Goal: Navigation & Orientation: Find specific page/section

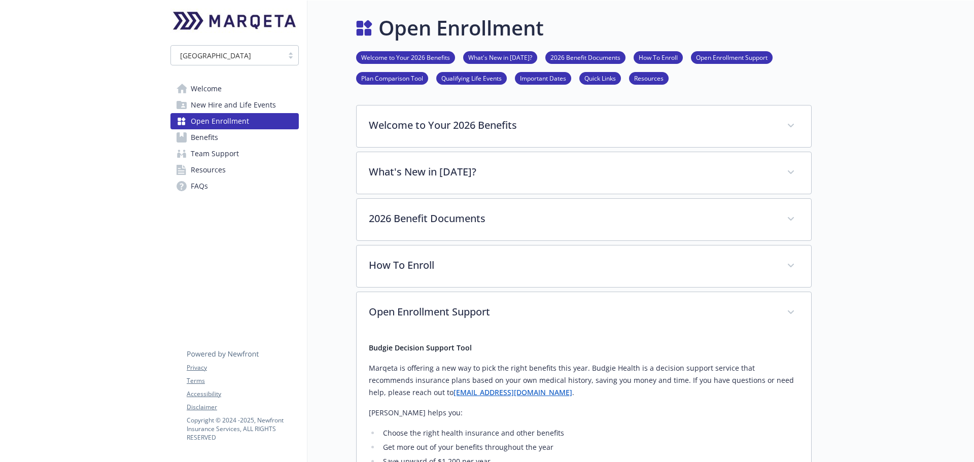
scroll to position [761, 0]
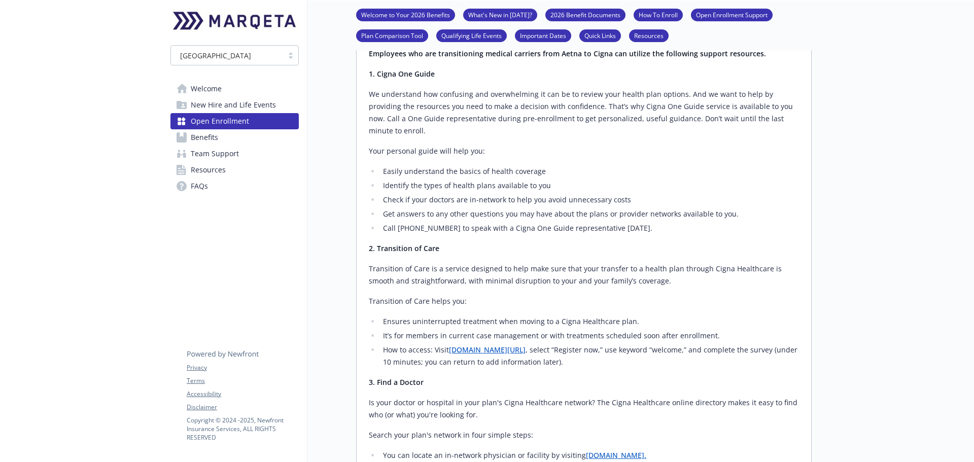
click at [210, 83] on span "Welcome" at bounding box center [206, 89] width 31 height 16
